Goal: Task Accomplishment & Management: Use online tool/utility

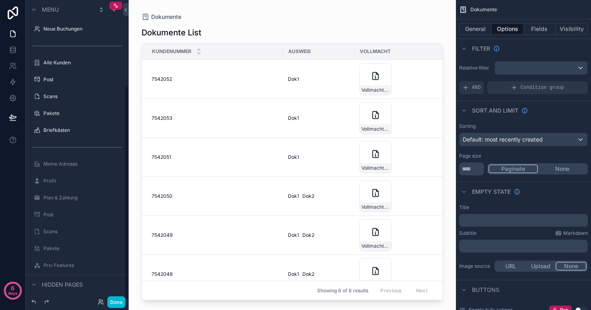
scroll to position [119, 0]
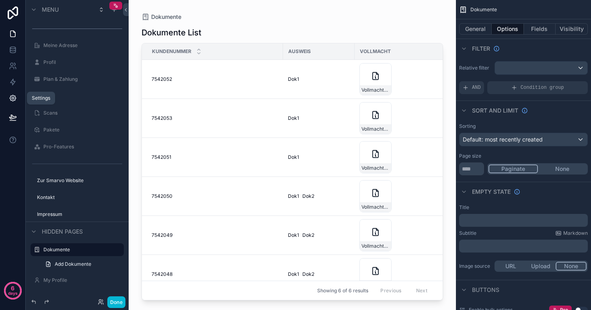
click at [13, 99] on icon at bounding box center [13, 98] width 2 height 2
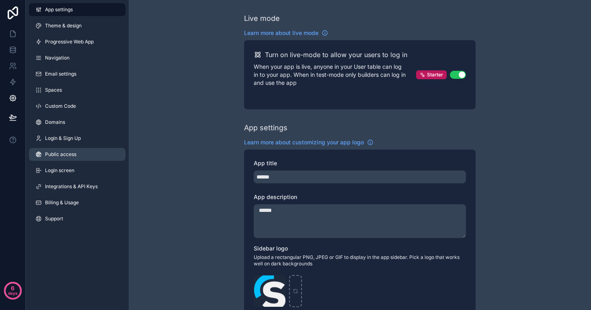
click at [70, 155] on span "Public access" at bounding box center [60, 154] width 31 height 6
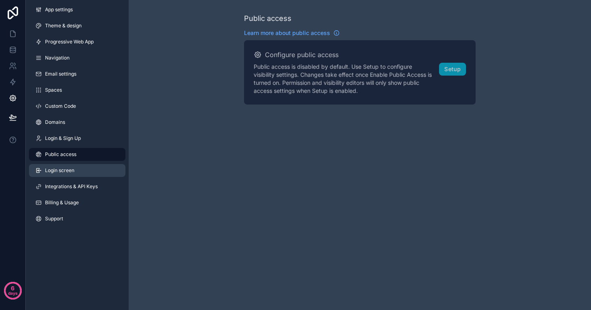
click at [72, 169] on span "Login screen" at bounding box center [59, 170] width 29 height 6
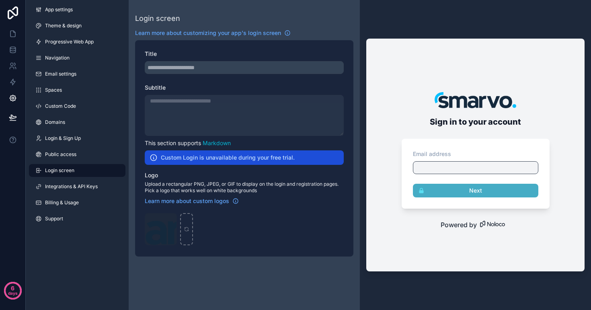
click at [187, 106] on div "scrollable content" at bounding box center [244, 115] width 199 height 41
click at [188, 74] on div "scrollable content" at bounding box center [244, 67] width 199 height 13
click at [79, 186] on span "Integrations & API Keys" at bounding box center [71, 186] width 53 height 6
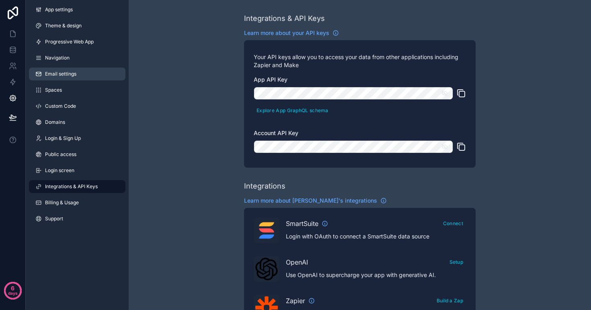
click at [59, 71] on span "Email settings" at bounding box center [60, 74] width 31 height 6
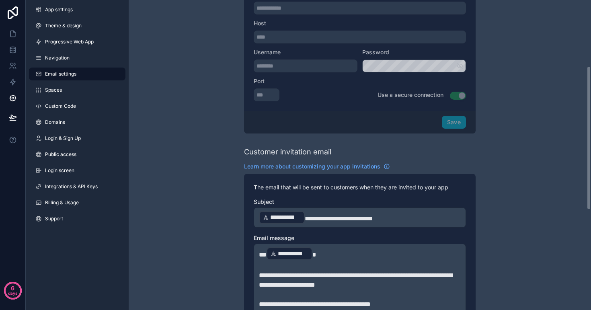
scroll to position [142, 0]
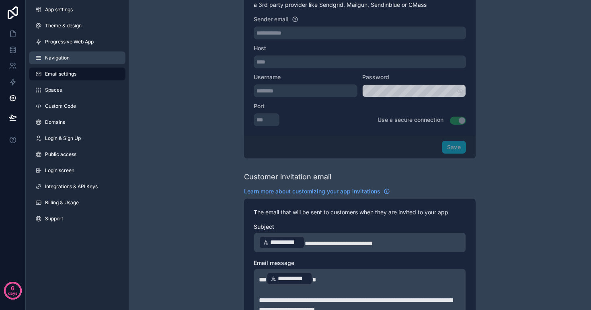
click at [62, 59] on span "Navigation" at bounding box center [57, 58] width 25 height 6
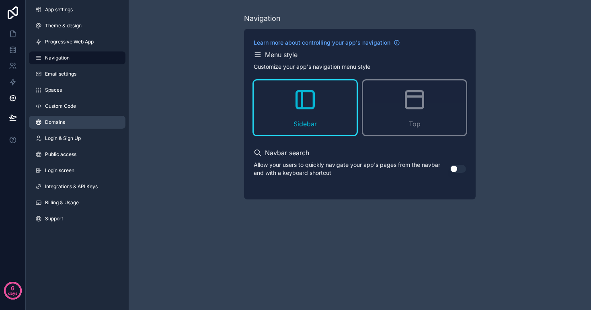
click at [74, 119] on link "Domains" at bounding box center [77, 122] width 96 height 13
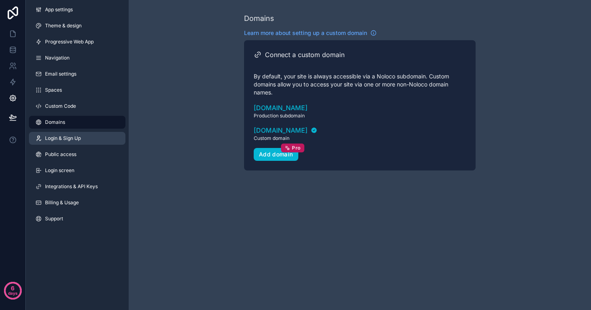
click at [58, 137] on span "Login & Sign Up" at bounding box center [63, 138] width 36 height 6
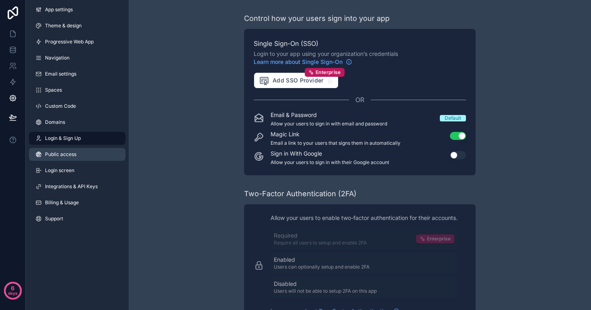
click at [64, 156] on span "Public access" at bounding box center [60, 154] width 31 height 6
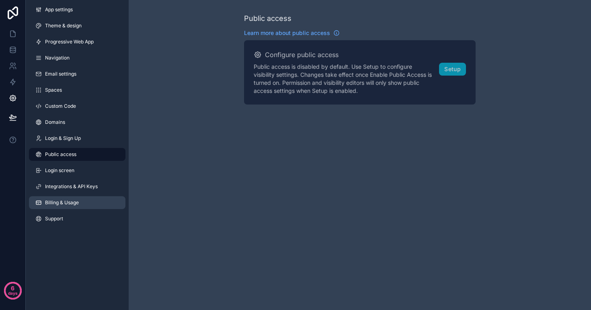
click at [56, 201] on span "Billing & Usage" at bounding box center [62, 202] width 34 height 6
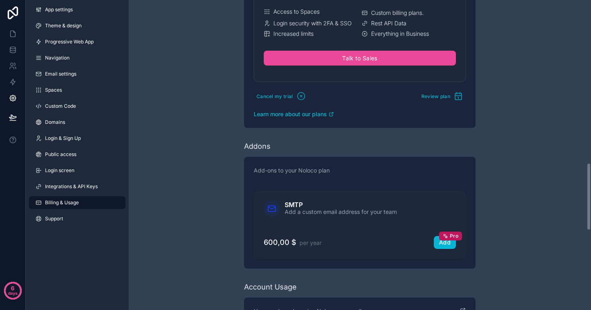
scroll to position [873, 0]
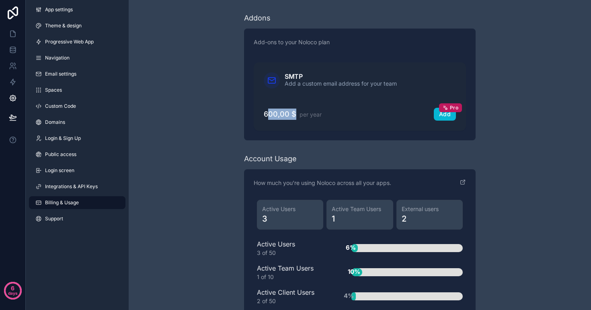
drag, startPoint x: 266, startPoint y: 113, endPoint x: 299, endPoint y: 112, distance: 32.6
click at [299, 112] on p "600,00 $ per year" at bounding box center [293, 114] width 58 height 11
click at [299, 112] on span "per year" at bounding box center [310, 114] width 22 height 7
click at [446, 115] on div "Add Pro" at bounding box center [445, 114] width 12 height 7
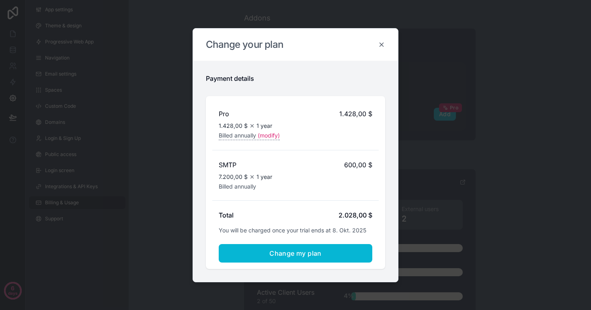
click at [383, 44] on icon at bounding box center [381, 44] width 7 height 7
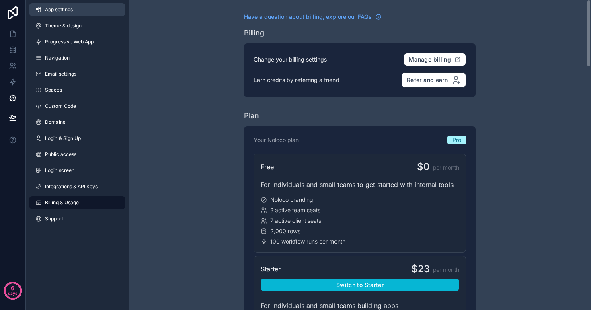
scroll to position [0, 0]
click at [14, 29] on link at bounding box center [12, 34] width 25 height 16
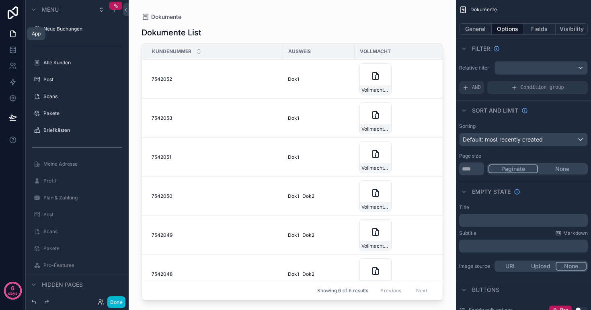
scroll to position [119, 0]
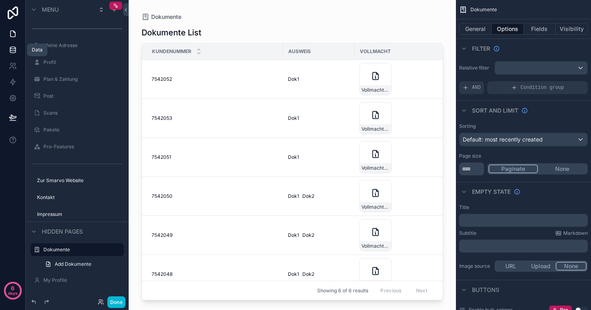
click at [14, 51] on icon at bounding box center [13, 50] width 8 height 8
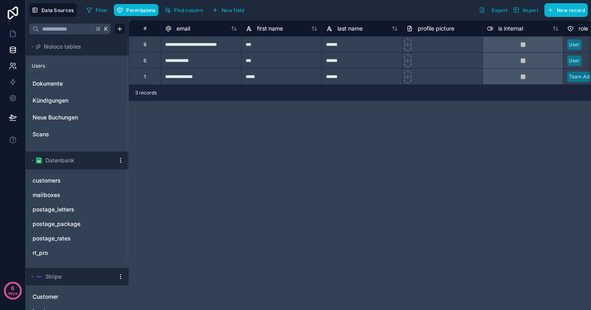
click at [13, 68] on icon at bounding box center [13, 66] width 8 height 8
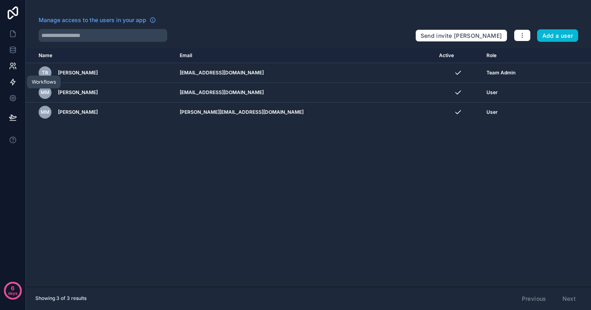
click at [13, 86] on icon at bounding box center [13, 82] width 8 height 8
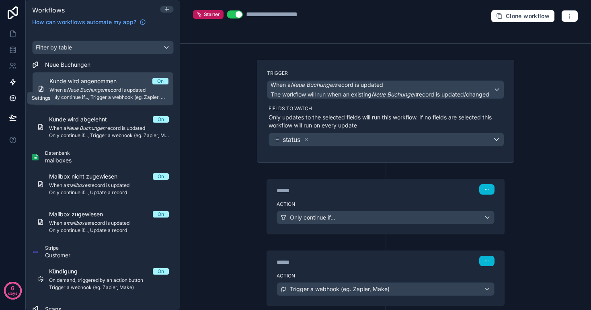
click at [10, 105] on link at bounding box center [12, 98] width 25 height 16
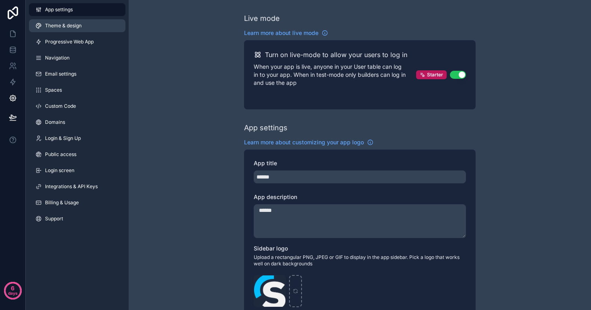
click at [74, 27] on span "Theme & design" at bounding box center [63, 26] width 37 height 6
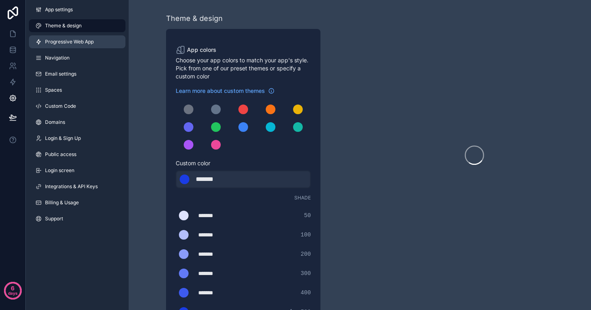
click at [74, 39] on span "Progressive Web App" at bounding box center [69, 42] width 49 height 6
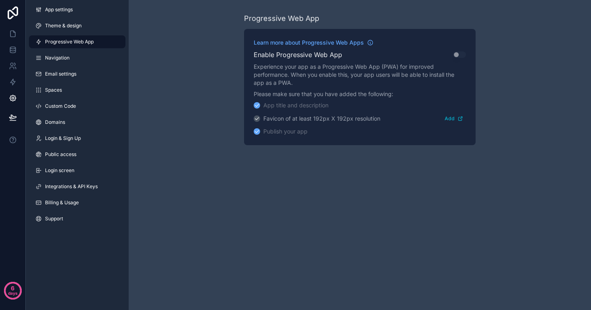
click at [258, 131] on icon "scrollable content" at bounding box center [257, 132] width 6 height 6
click at [257, 109] on div "App title and description" at bounding box center [291, 105] width 75 height 8
click at [84, 61] on link "Navigation" at bounding box center [77, 57] width 96 height 13
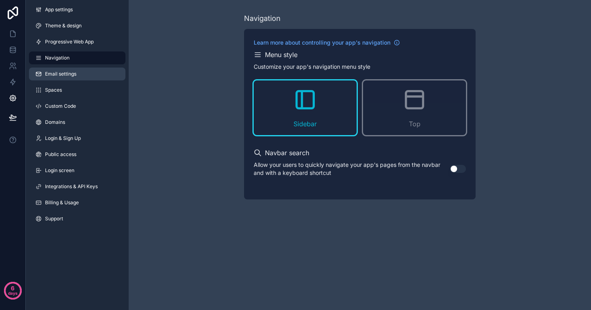
click at [79, 76] on link "Email settings" at bounding box center [77, 74] width 96 height 13
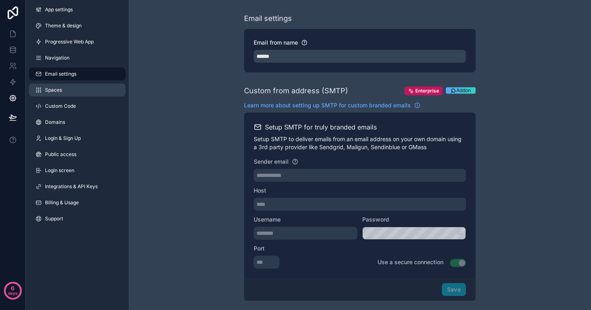
click at [49, 90] on span "Spaces" at bounding box center [53, 90] width 17 height 6
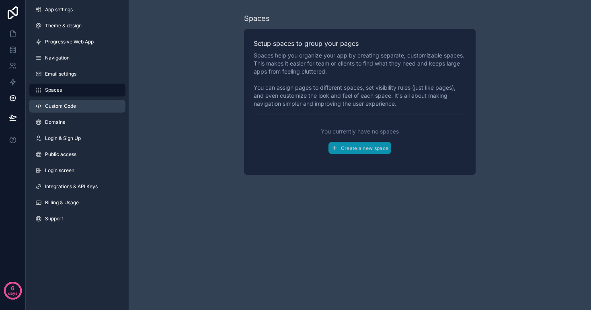
click at [65, 106] on span "Custom Code" at bounding box center [60, 106] width 31 height 6
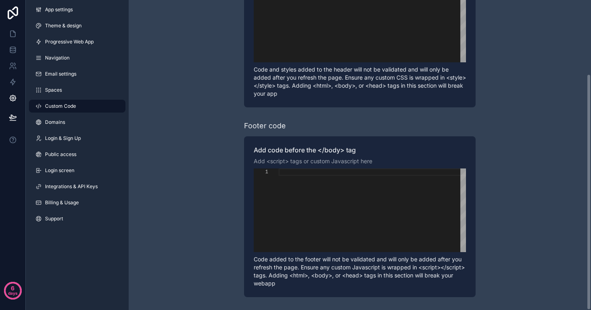
scroll to position [97, 0]
click at [51, 127] on link "Domains" at bounding box center [77, 122] width 96 height 13
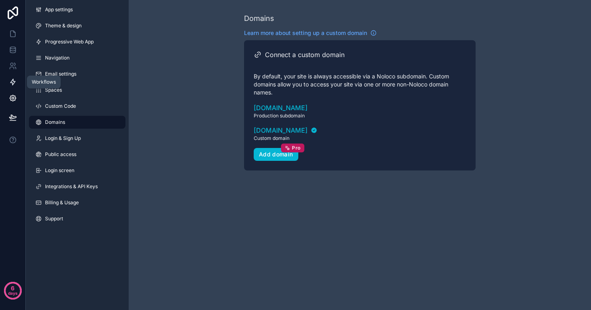
click at [12, 84] on icon at bounding box center [13, 82] width 8 height 8
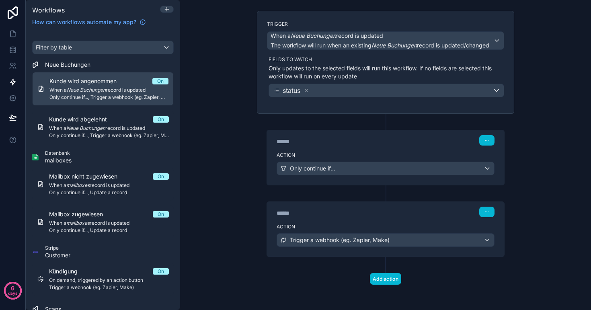
scroll to position [49, 0]
click at [391, 276] on button "Add action" at bounding box center [385, 278] width 31 height 12
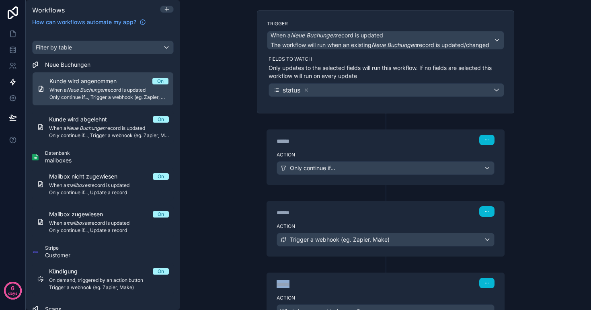
drag, startPoint x: 362, startPoint y: 288, endPoint x: 356, endPoint y: 257, distance: 31.4
click at [356, 257] on div "****** Step 3 Action What do you want to happen?" at bounding box center [385, 292] width 257 height 72
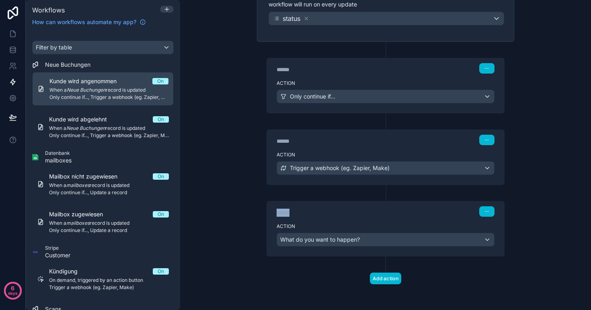
scroll to position [121, 0]
click at [485, 218] on div "****** Step 3" at bounding box center [385, 210] width 237 height 18
click at [486, 215] on button "button" at bounding box center [486, 211] width 15 height 10
click at [361, 221] on div "Action What do you want to happen?" at bounding box center [385, 238] width 237 height 36
